Goal: Task Accomplishment & Management: Complete application form

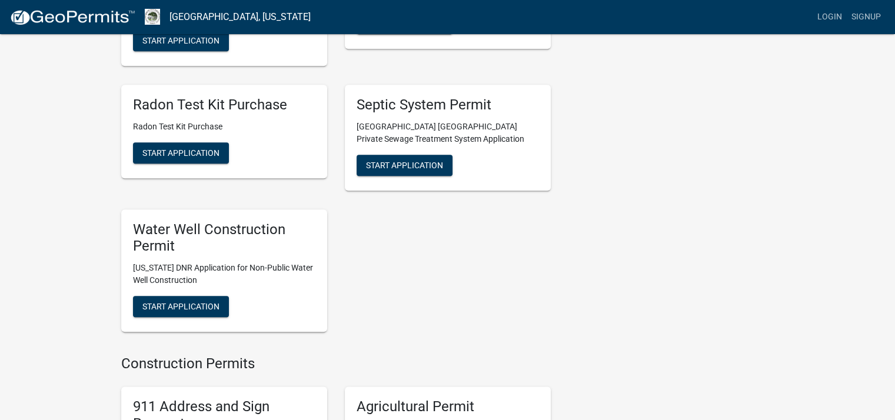
scroll to position [1353, 0]
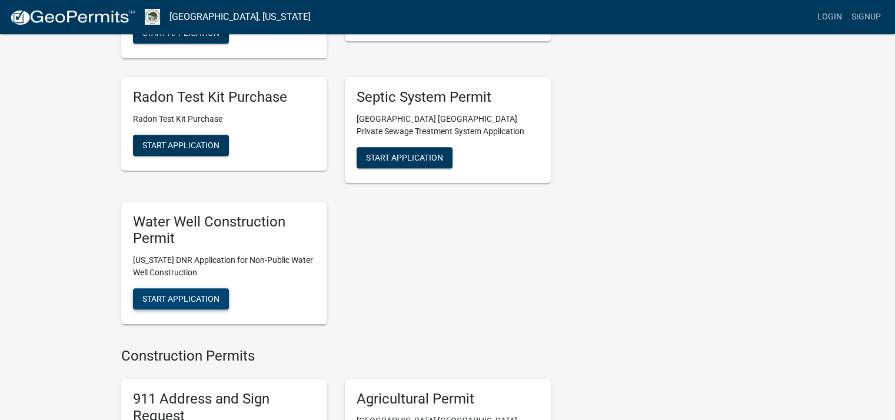
click at [184, 294] on span "Start Application" at bounding box center [180, 298] width 77 height 9
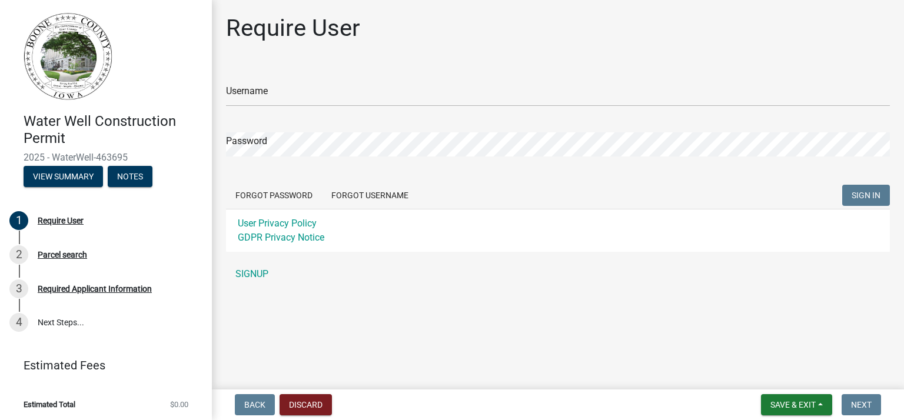
scroll to position [2, 0]
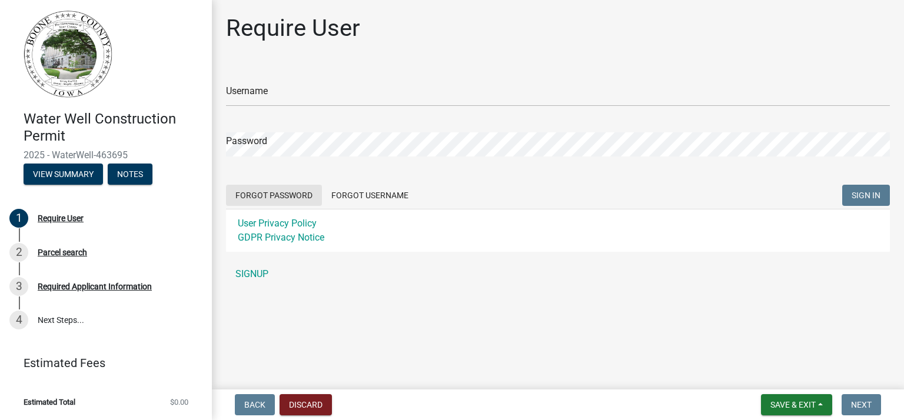
click at [268, 196] on button "Forgot Password" at bounding box center [274, 195] width 96 height 21
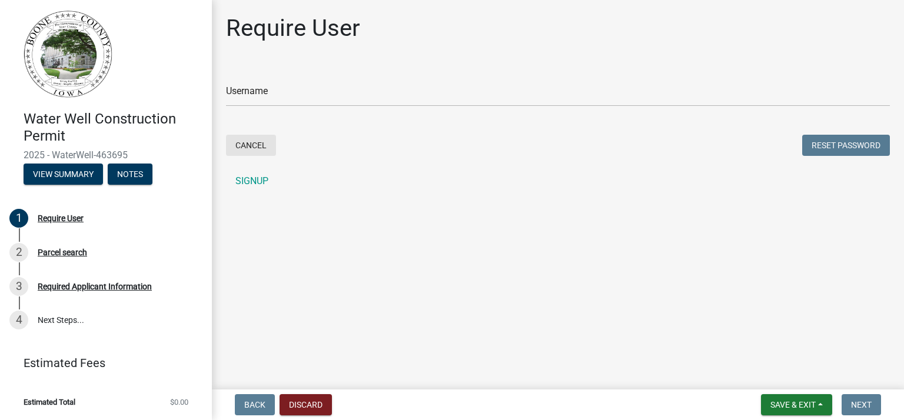
click at [262, 147] on button "Cancel" at bounding box center [251, 145] width 50 height 21
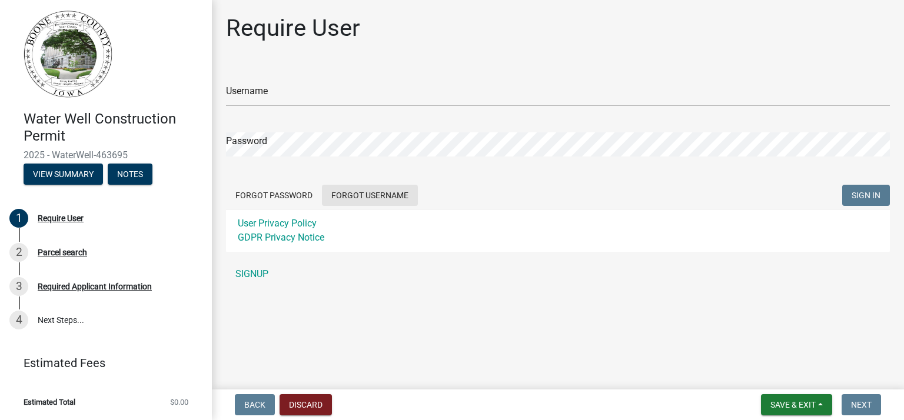
click at [363, 192] on button "Forgot Username" at bounding box center [370, 195] width 96 height 21
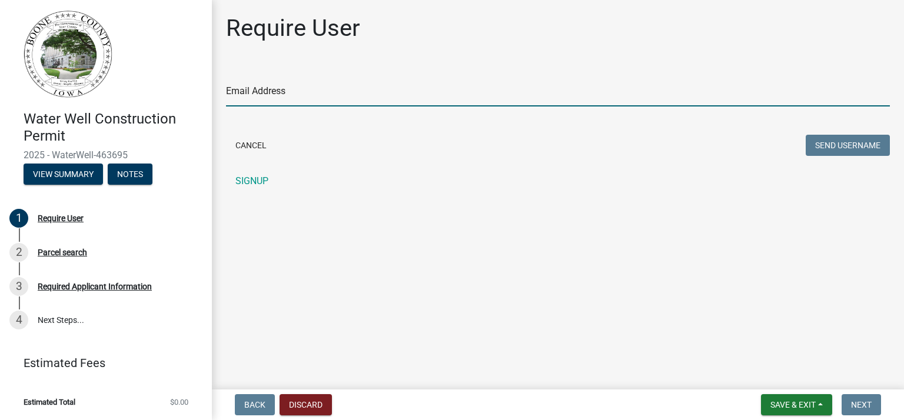
click at [301, 91] on input "Email Address" at bounding box center [558, 94] width 664 height 24
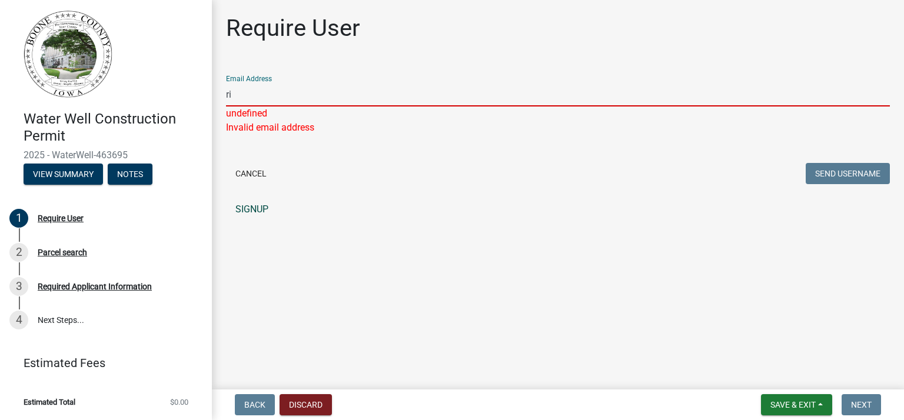
type input "r"
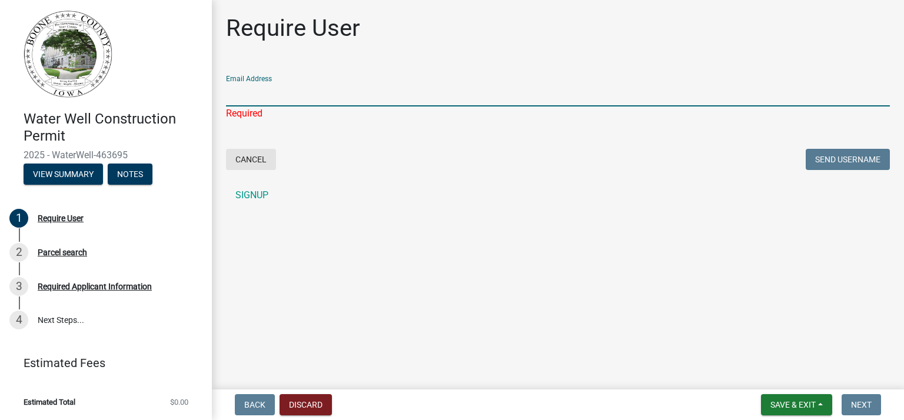
click at [265, 161] on button "Cancel" at bounding box center [251, 159] width 50 height 21
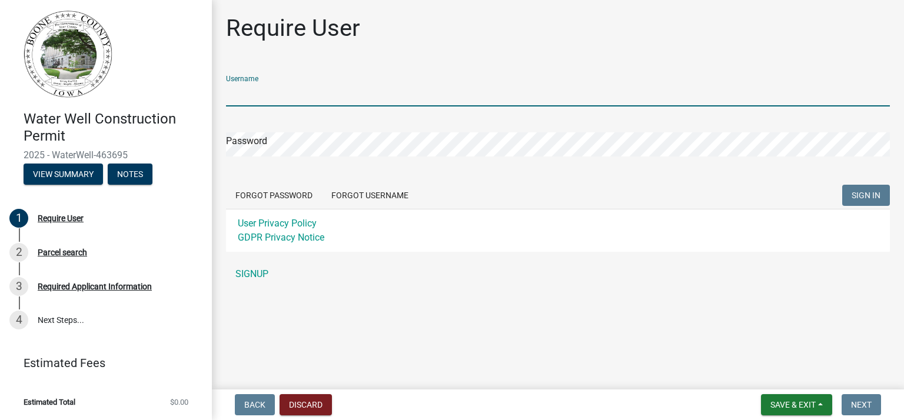
click at [372, 101] on input "Username" at bounding box center [558, 94] width 664 height 24
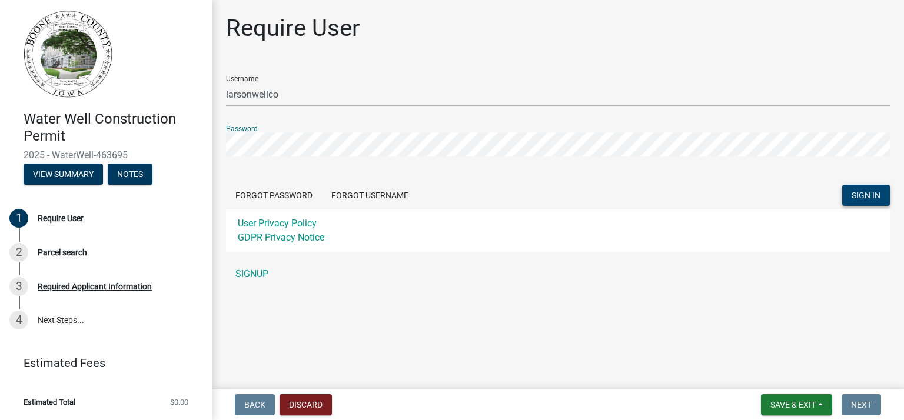
click at [861, 199] on span "SIGN IN" at bounding box center [865, 195] width 29 height 9
click at [852, 197] on span "SIGN IN" at bounding box center [865, 195] width 29 height 9
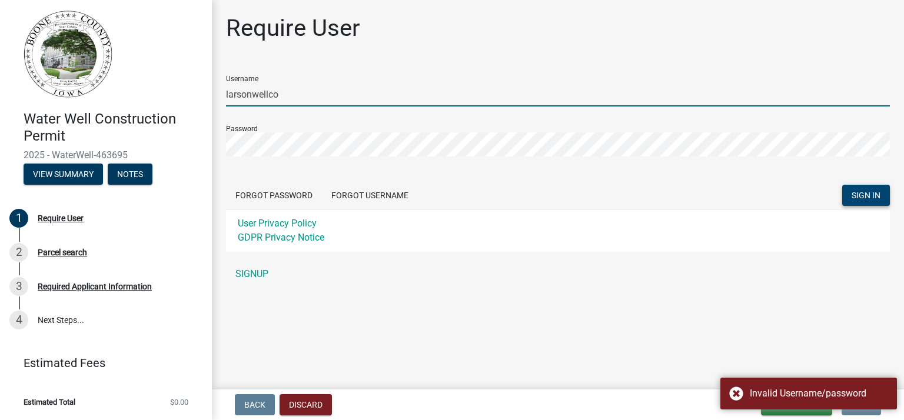
click at [231, 98] on input "larsonwellco" at bounding box center [558, 94] width 664 height 24
click at [227, 94] on input "larsonwellco" at bounding box center [558, 94] width 664 height 24
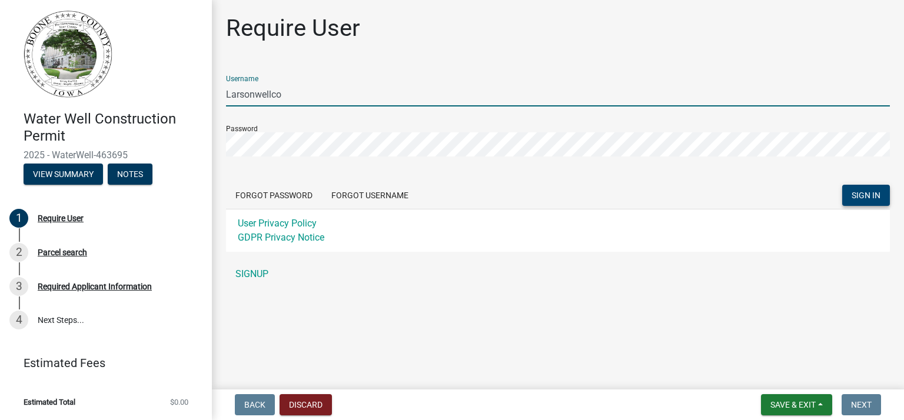
click at [258, 96] on input "Larsonwellco" at bounding box center [558, 94] width 664 height 24
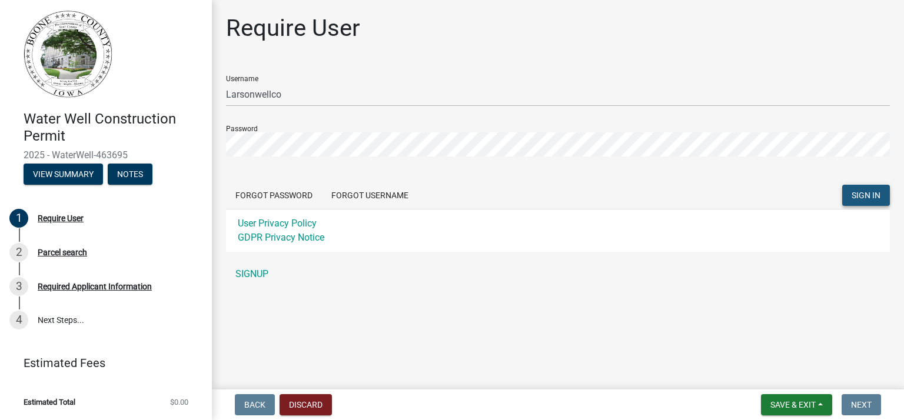
click at [883, 199] on button "SIGN IN" at bounding box center [866, 195] width 48 height 21
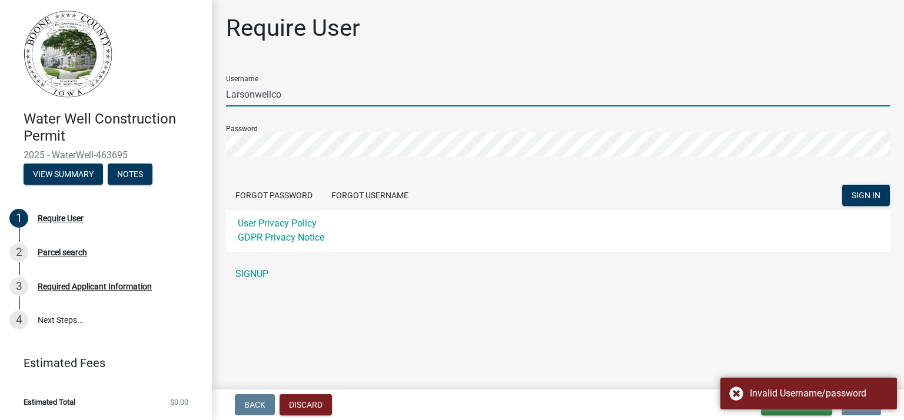
click at [261, 97] on input "Larsonwellco" at bounding box center [558, 94] width 664 height 24
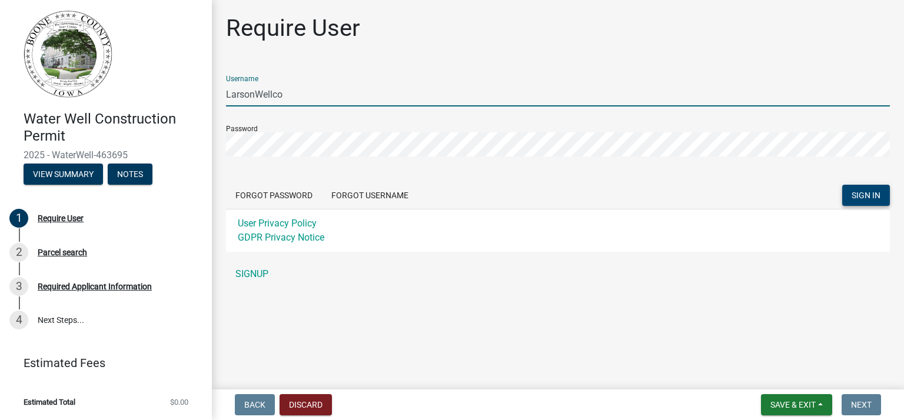
type input "LarsonWellco"
click at [866, 197] on span "SIGN IN" at bounding box center [865, 195] width 29 height 9
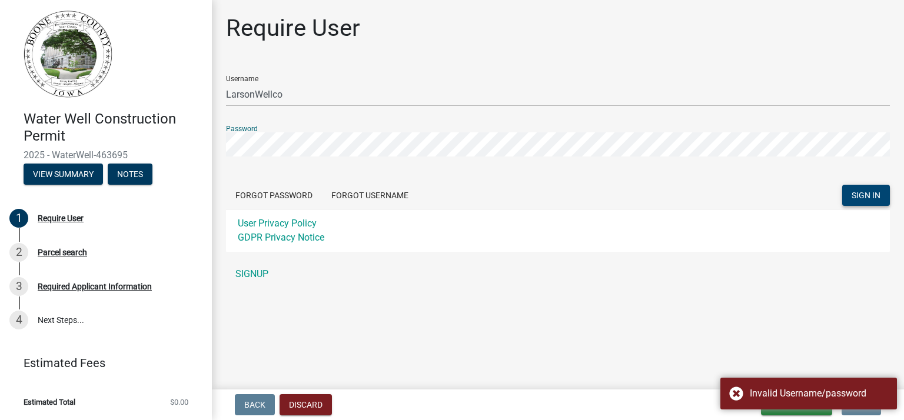
click at [199, 152] on div "Water Well Construction Permit 2025 - WaterWell-463695 View Summary Notes 1 Req…" at bounding box center [452, 210] width 904 height 420
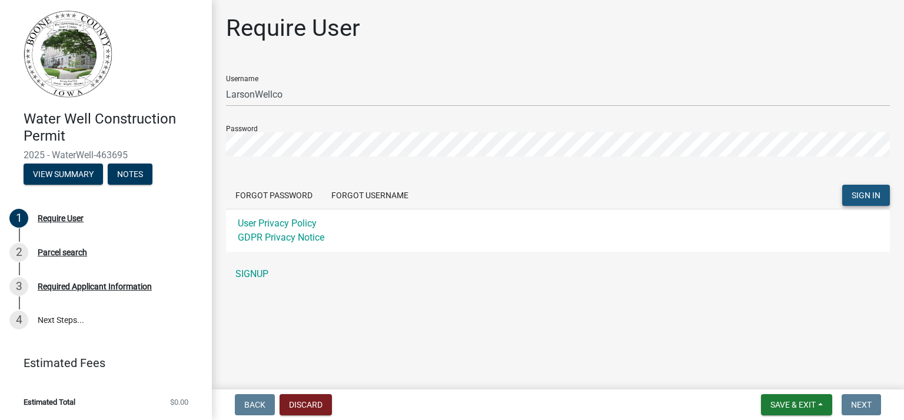
click at [870, 202] on button "SIGN IN" at bounding box center [866, 195] width 48 height 21
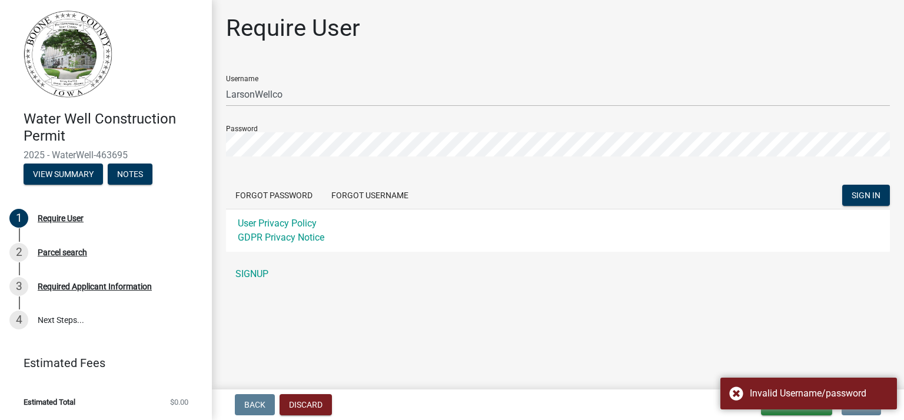
click at [827, 241] on div "User Privacy Policy GDPR Privacy Notice" at bounding box center [558, 230] width 664 height 43
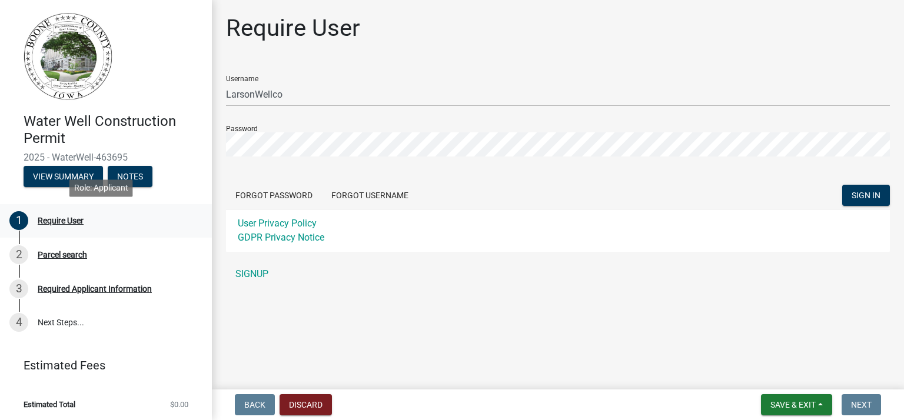
scroll to position [0, 0]
